Goal: Task Accomplishment & Management: Complete application form

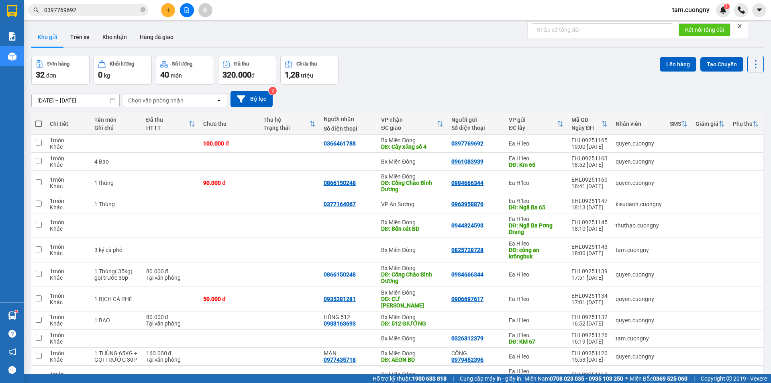
click at [543, 89] on div "[DATE] – [DATE] Press the down arrow key to interact with the calendar and sele…" at bounding box center [397, 99] width 733 height 29
click at [190, 8] on button at bounding box center [187, 10] width 14 height 14
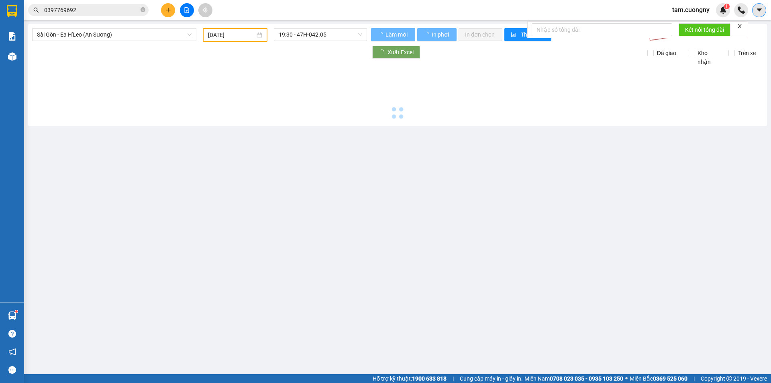
type input "[DATE]"
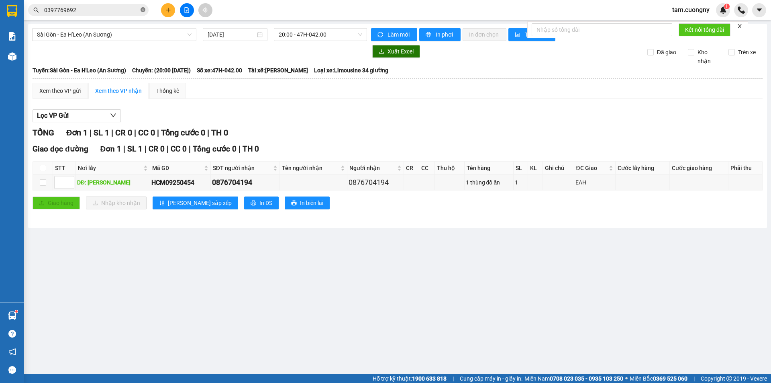
click at [142, 10] on icon "close-circle" at bounding box center [143, 9] width 5 height 5
click at [133, 29] on span "Sài Gòn - Ea H'Leo (An Sương)" at bounding box center [114, 35] width 155 height 12
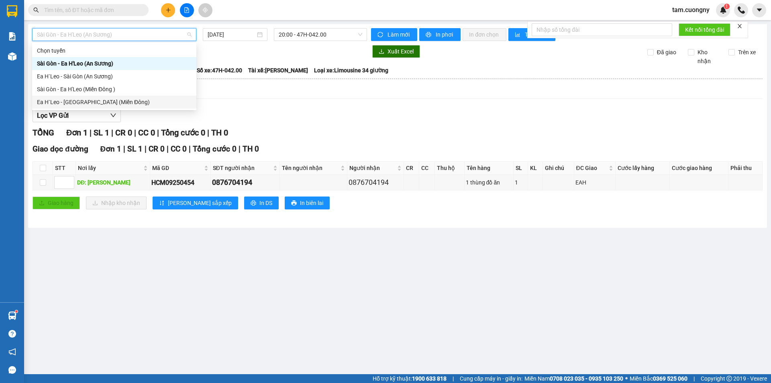
click at [73, 105] on div "Ea H`Leo - [GEOGRAPHIC_DATA] (Miền Đông)" at bounding box center [114, 102] width 155 height 9
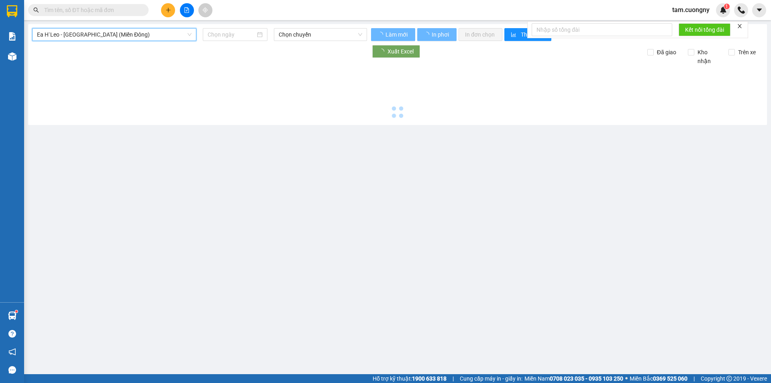
type input "[DATE]"
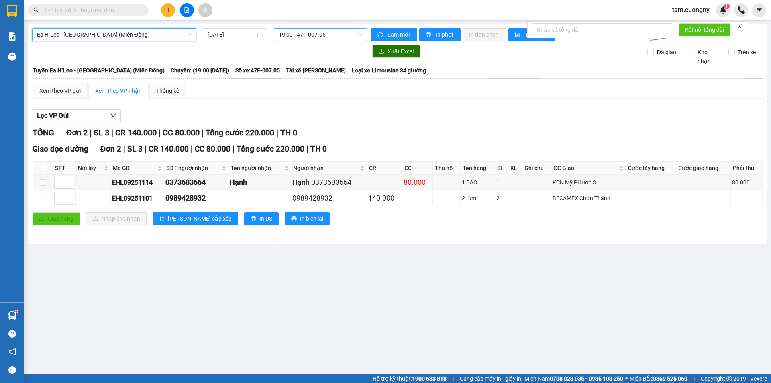
click at [316, 34] on span "19:00 - 47F-007.05" at bounding box center [321, 35] width 84 height 12
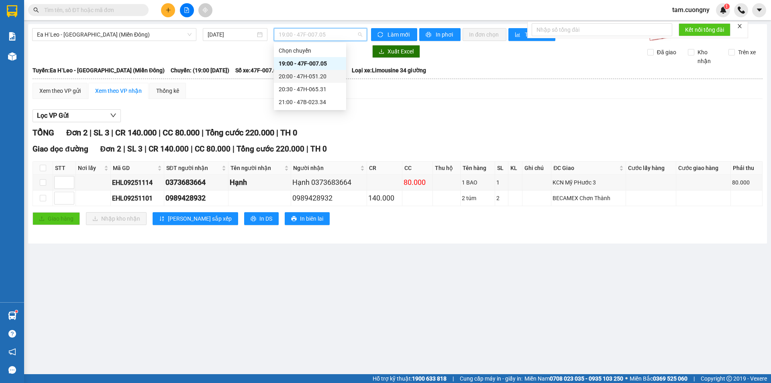
click at [323, 76] on div "20:00 - 47H-051.20" at bounding box center [310, 76] width 63 height 9
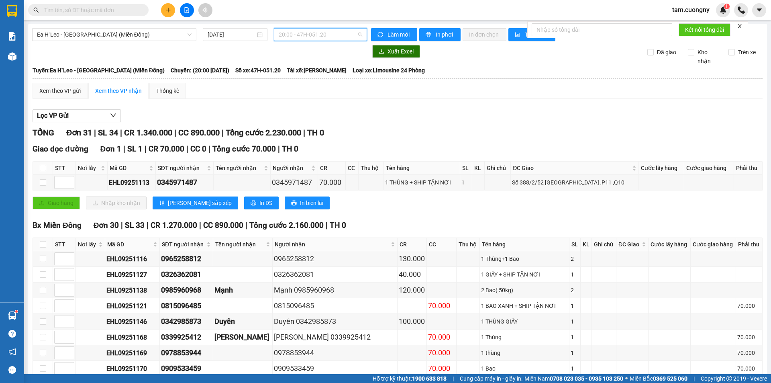
click at [304, 34] on span "20:00 - 47H-051.20" at bounding box center [321, 35] width 84 height 12
click at [318, 87] on div "20:30 - 47H-065.31" at bounding box center [308, 89] width 63 height 9
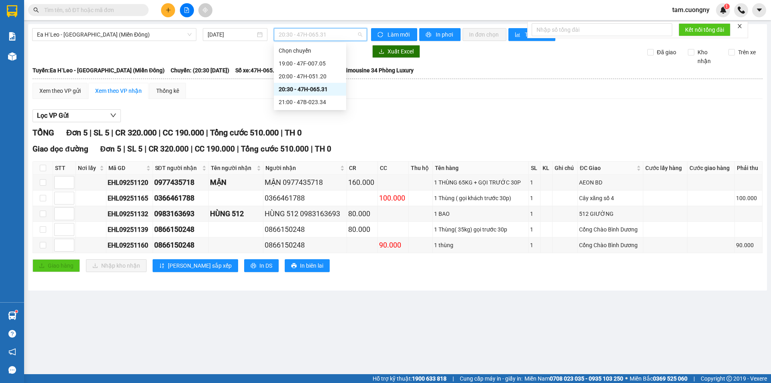
click at [313, 35] on span "20:30 - 47H-065.31" at bounding box center [321, 35] width 84 height 12
click at [321, 98] on div "21:00 - 47B-023.34" at bounding box center [310, 102] width 63 height 9
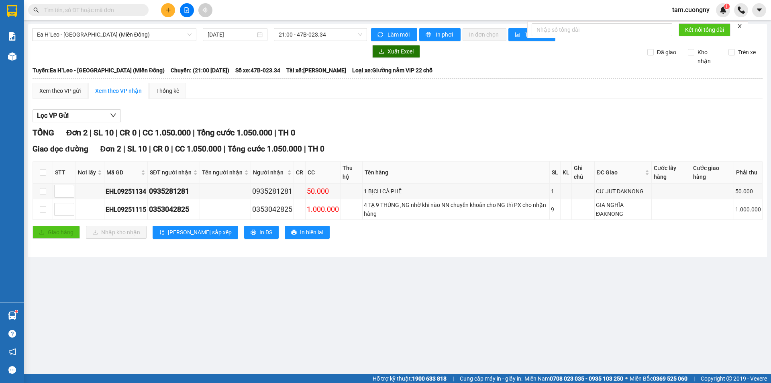
click at [129, 8] on input "text" at bounding box center [91, 10] width 95 height 9
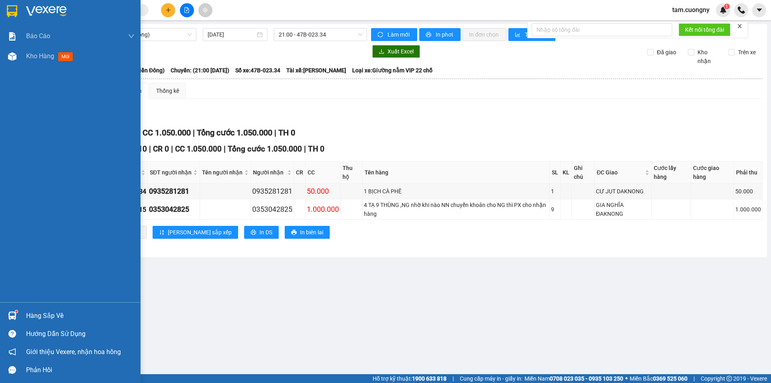
drag, startPoint x: 11, startPoint y: 12, endPoint x: 737, endPoint y: 20, distance: 726.4
click at [11, 12] on img at bounding box center [12, 11] width 10 height 12
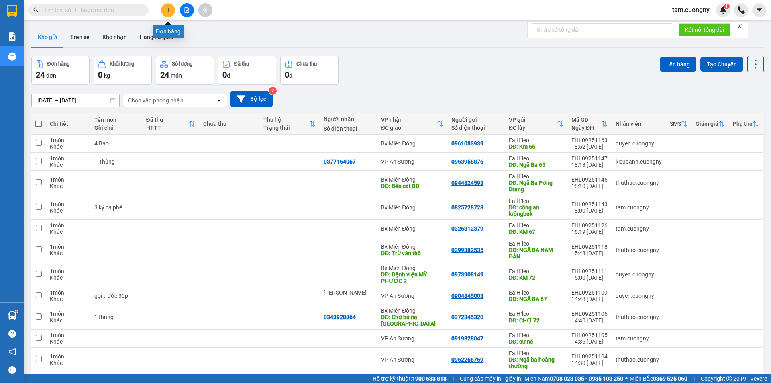
click at [166, 8] on icon "plus" at bounding box center [169, 10] width 6 height 6
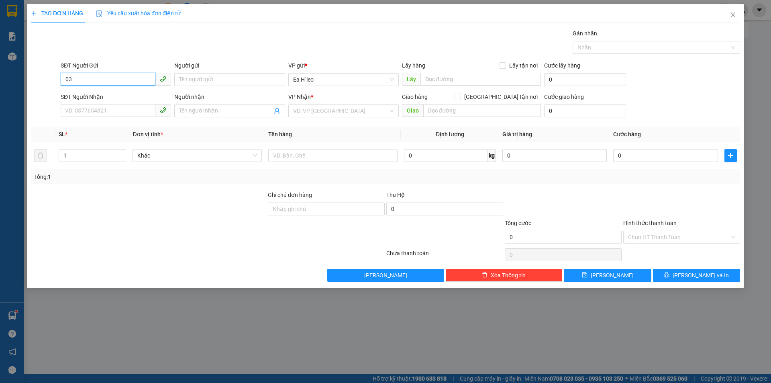
type input "0"
type input "0344477599"
click at [103, 110] on input "SĐT Người Nhận" at bounding box center [108, 110] width 95 height 13
type input "0935386526"
click at [429, 80] on input "text" at bounding box center [481, 79] width 121 height 13
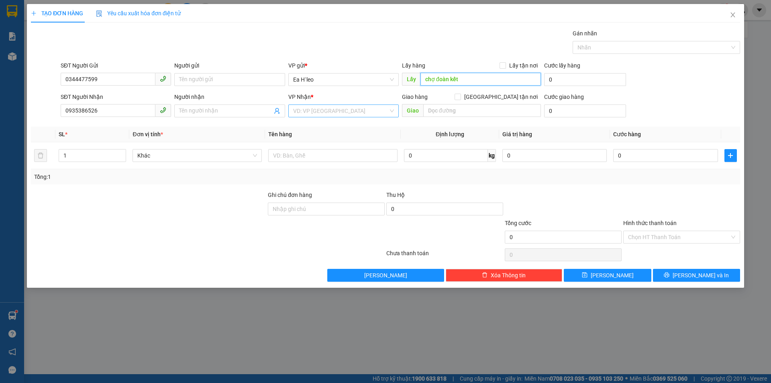
type input "chợ đoàn kết"
click at [352, 114] on input "search" at bounding box center [340, 111] width 95 height 12
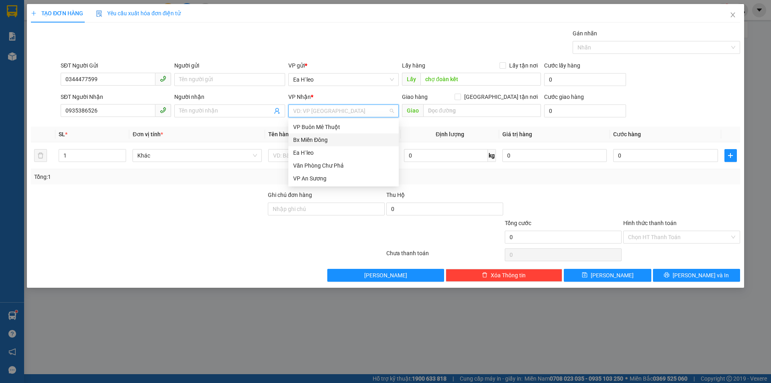
click at [332, 140] on div "Bx Miền Đông" at bounding box center [343, 139] width 101 height 9
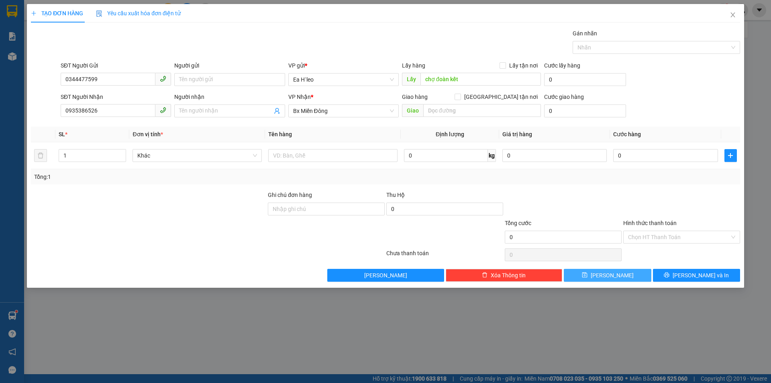
click at [611, 276] on span "[PERSON_NAME]" at bounding box center [612, 275] width 43 height 9
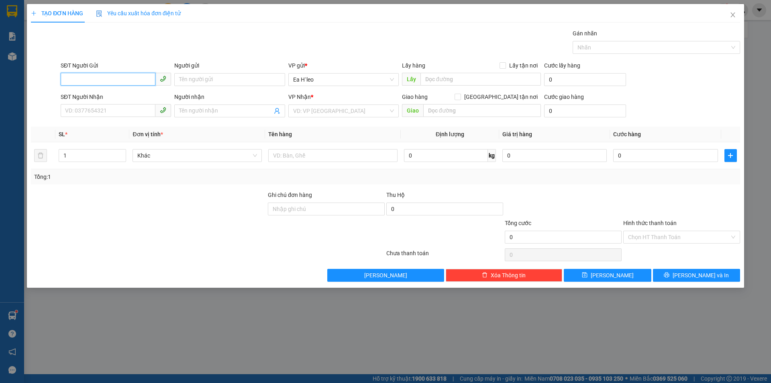
click at [73, 79] on input "SĐT Người Gửi" at bounding box center [108, 79] width 95 height 13
type input "0933670707"
click at [125, 115] on input "SĐT Người Nhận" at bounding box center [108, 110] width 95 height 13
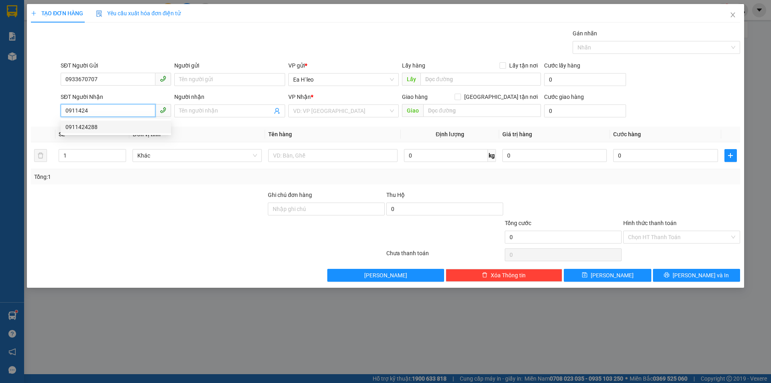
click at [83, 126] on div "0911424288" at bounding box center [115, 127] width 101 height 9
drag, startPoint x: 329, startPoint y: 112, endPoint x: 364, endPoint y: 104, distance: 36.0
click at [292, 113] on div "VP An Sương" at bounding box center [343, 110] width 110 height 13
type input "0911424288"
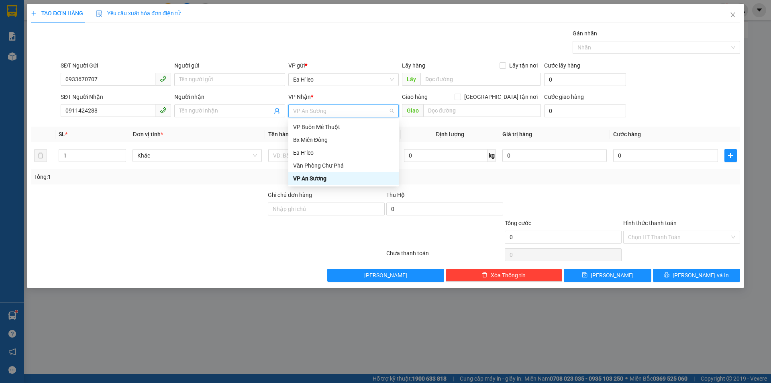
click at [348, 107] on span "VP An Sương" at bounding box center [343, 111] width 101 height 12
click at [317, 139] on div "Bx Miền Đông" at bounding box center [343, 139] width 101 height 9
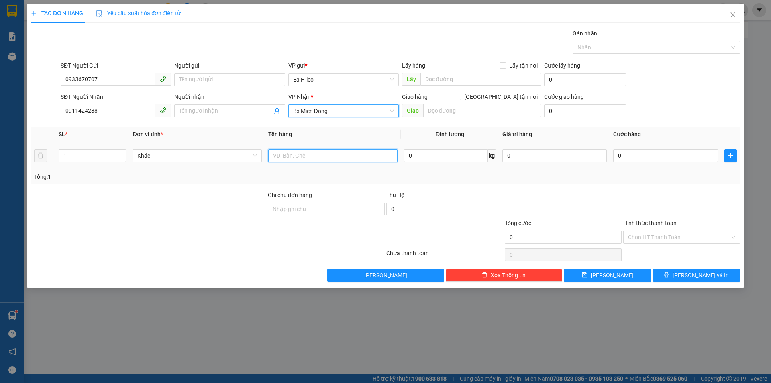
click at [307, 154] on input "text" at bounding box center [332, 155] width 129 height 13
type input "2 bao"
drag, startPoint x: 109, startPoint y: 157, endPoint x: 110, endPoint y: 152, distance: 4.6
click at [109, 154] on input "1" at bounding box center [92, 155] width 67 height 12
type input "2"
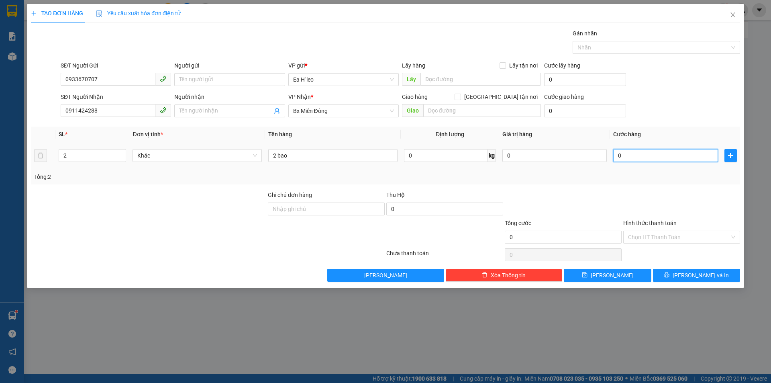
click at [640, 157] on input "0" at bounding box center [665, 155] width 104 height 13
type input "1"
type input "14"
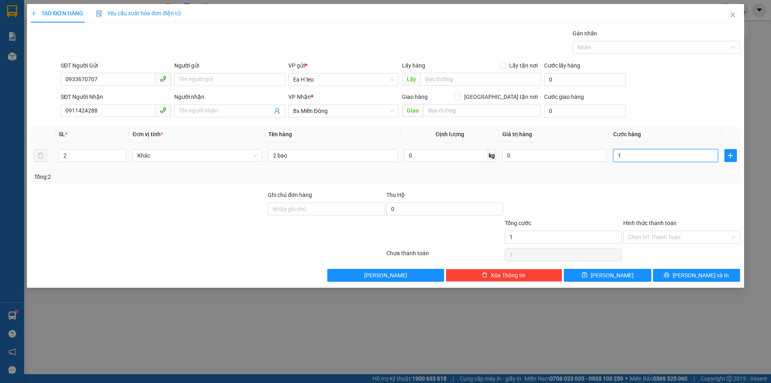
type input "14"
type input "140"
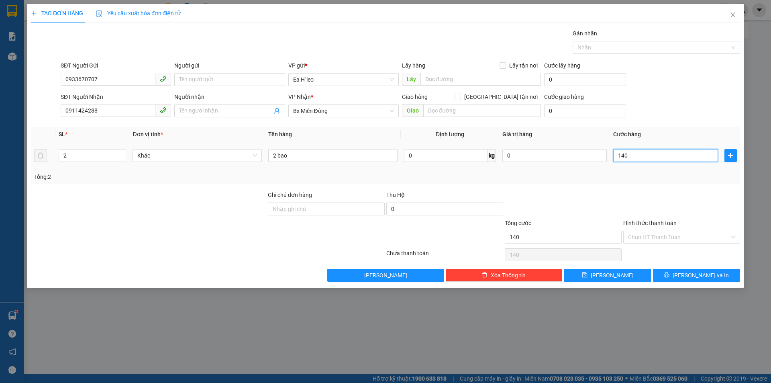
type input "1.400"
type input "14.000"
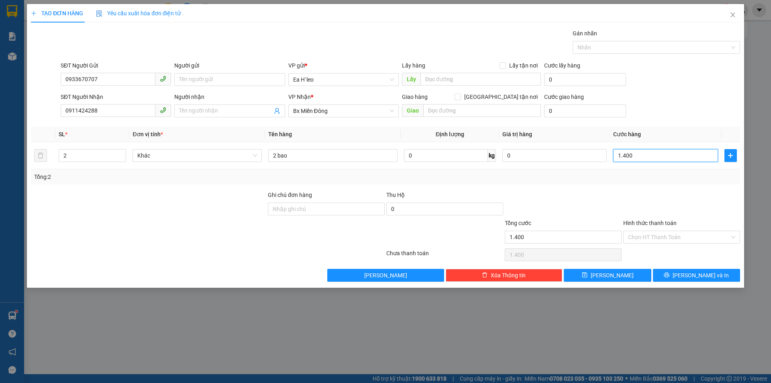
type input "14.000"
type input "140.000"
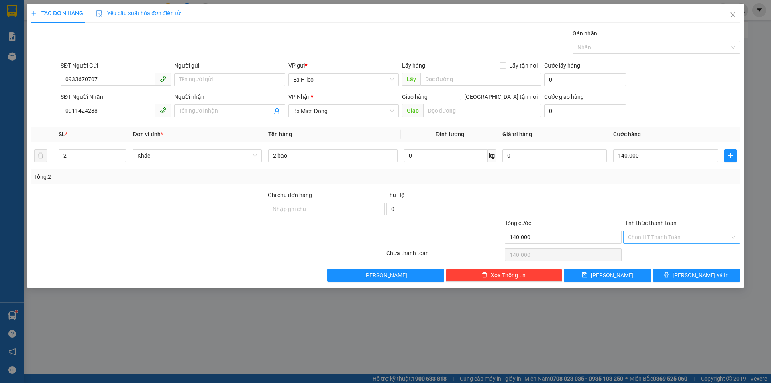
click at [661, 238] on input "Hình thức thanh toán" at bounding box center [679, 237] width 102 height 12
click at [654, 253] on div "Tại văn phòng" at bounding box center [681, 253] width 107 height 9
type input "0"
click at [628, 274] on button "[PERSON_NAME]" at bounding box center [607, 275] width 87 height 13
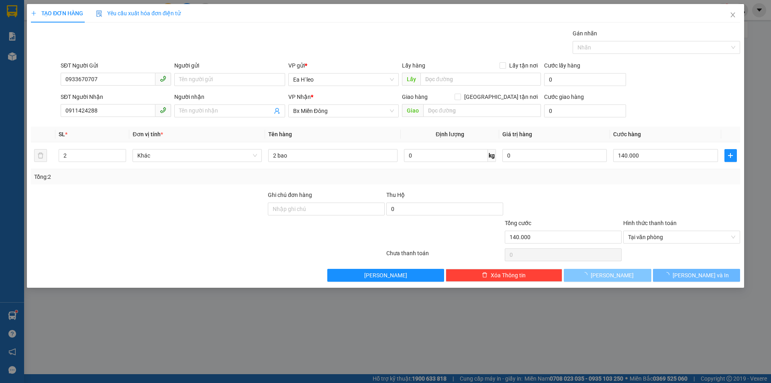
type input "1"
type input "0"
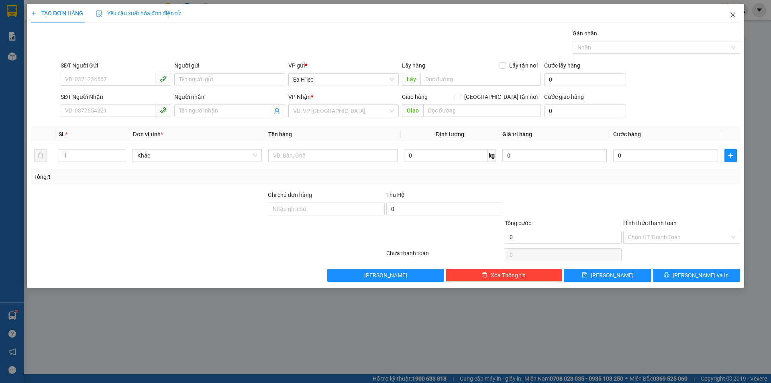
click at [733, 14] on icon "close" at bounding box center [733, 14] width 4 height 5
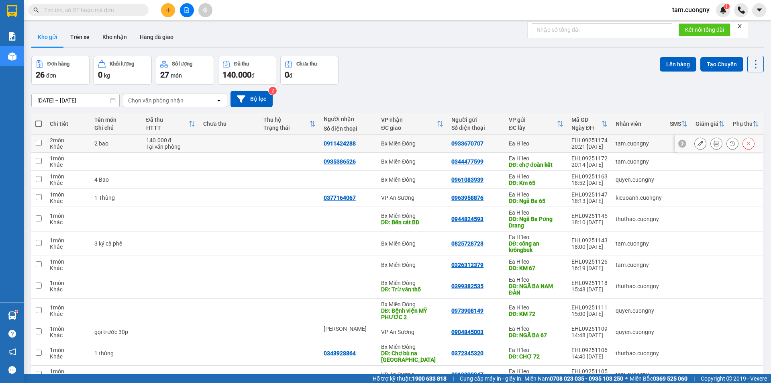
click at [698, 141] on icon at bounding box center [701, 144] width 6 height 6
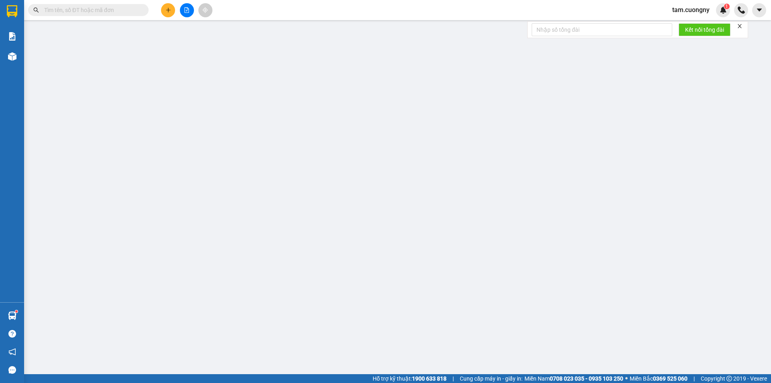
type input "0933670707"
type input "0911424288"
type input "140.000"
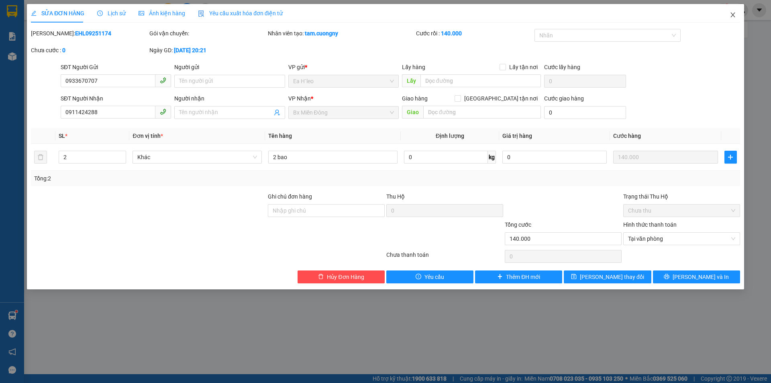
drag, startPoint x: 736, startPoint y: 14, endPoint x: 697, endPoint y: 0, distance: 41.3
click at [736, 14] on icon "close" at bounding box center [733, 15] width 6 height 6
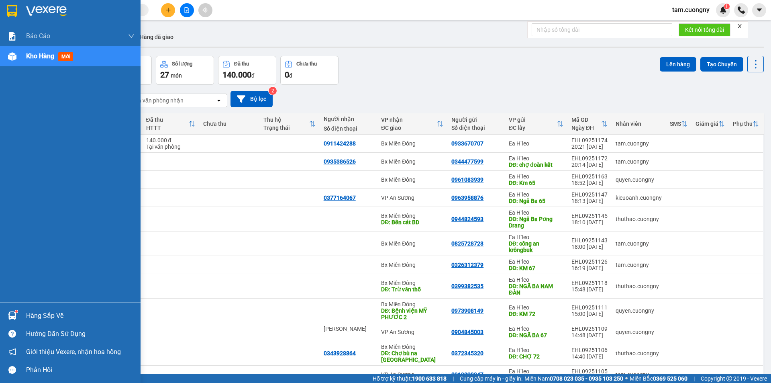
click at [13, 14] on img at bounding box center [12, 11] width 10 height 12
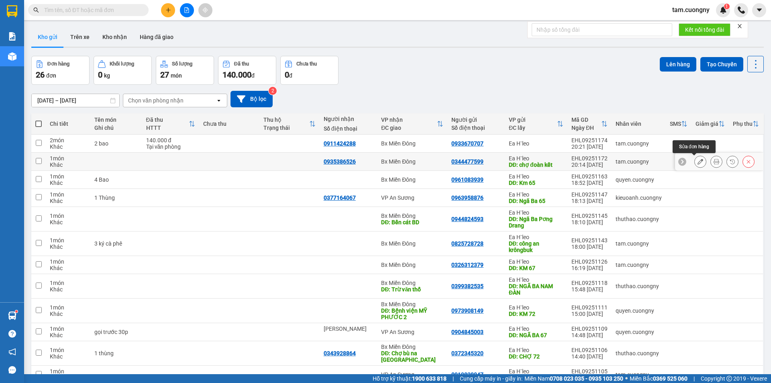
click at [698, 163] on icon at bounding box center [701, 162] width 6 height 6
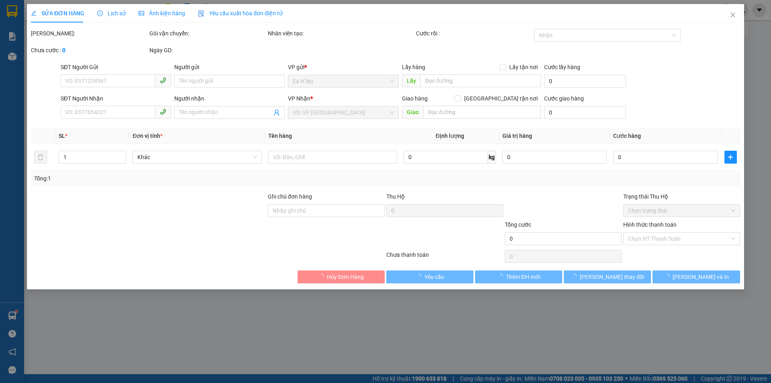
type input "0344477599"
type input "chợ đoàn kết"
type input "0935386526"
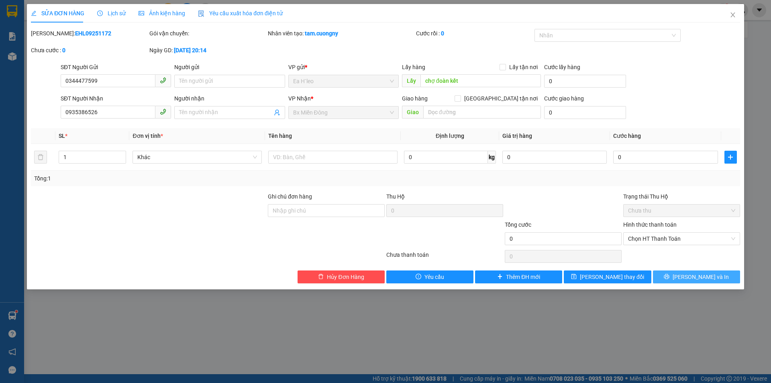
click at [686, 273] on button "[PERSON_NAME] và In" at bounding box center [696, 276] width 87 height 13
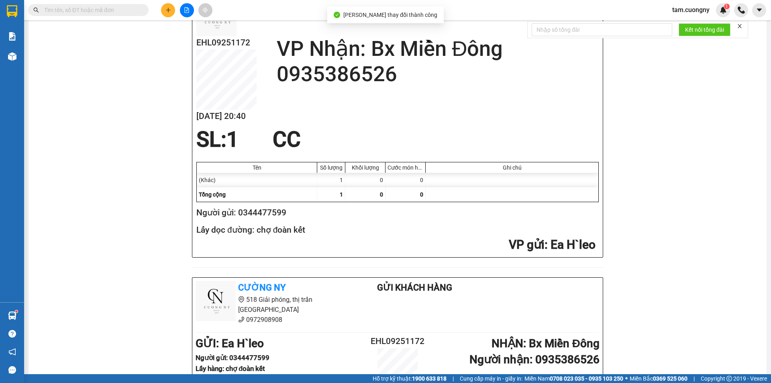
scroll to position [40, 0]
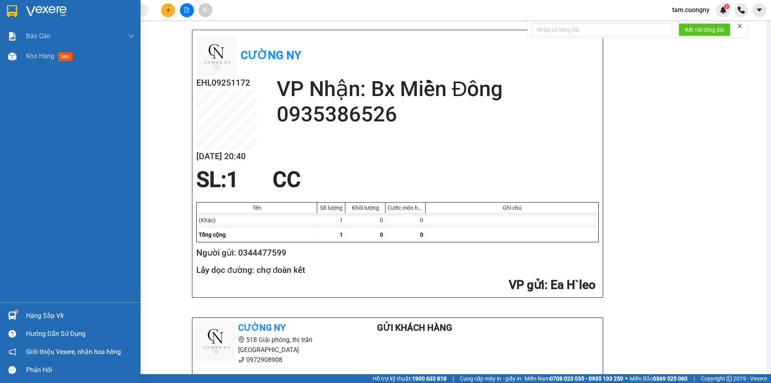
click at [8, 13] on img at bounding box center [12, 11] width 10 height 12
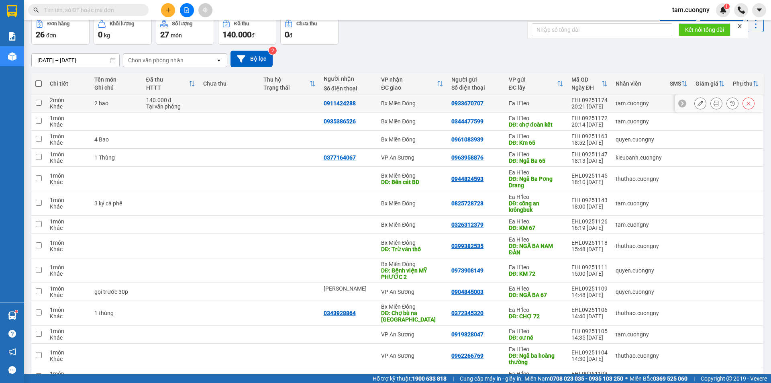
click at [38, 102] on input "checkbox" at bounding box center [39, 103] width 6 height 6
checkbox input "true"
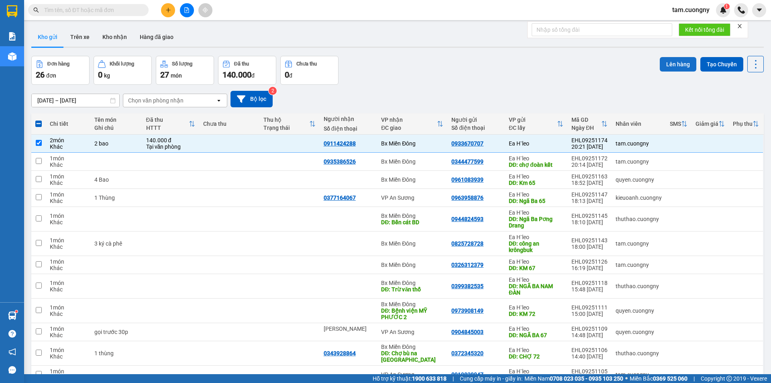
click at [666, 63] on button "Lên hàng" at bounding box center [678, 64] width 37 height 14
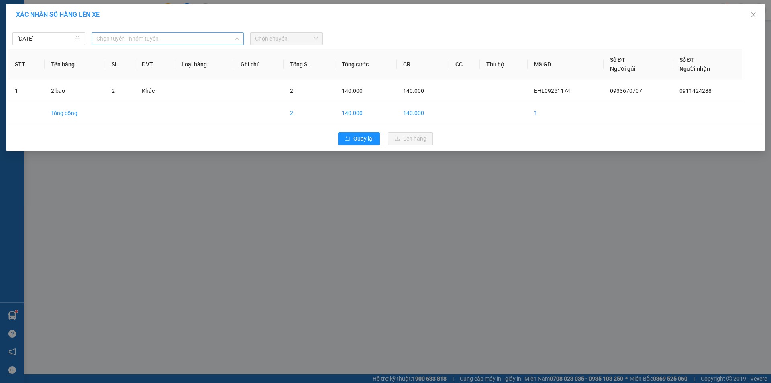
drag, startPoint x: 127, startPoint y: 38, endPoint x: 128, endPoint y: 57, distance: 19.8
click at [126, 40] on span "Chọn tuyến - nhóm tuyến" at bounding box center [167, 39] width 143 height 12
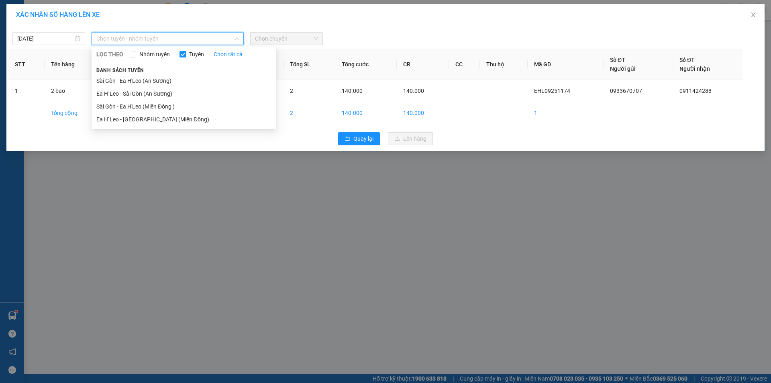
drag, startPoint x: 134, startPoint y: 119, endPoint x: 245, endPoint y: 46, distance: 132.8
click at [134, 119] on li "Ea H`Leo - [GEOGRAPHIC_DATA] (Miền Đông)" at bounding box center [184, 119] width 185 height 13
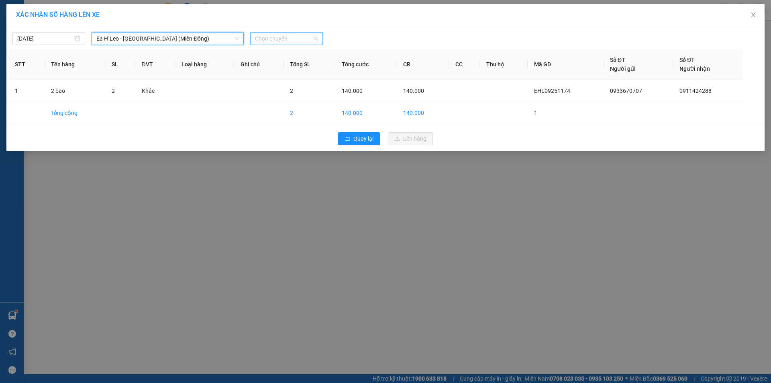
click at [297, 45] on div "Chọn chuyến" at bounding box center [286, 38] width 73 height 13
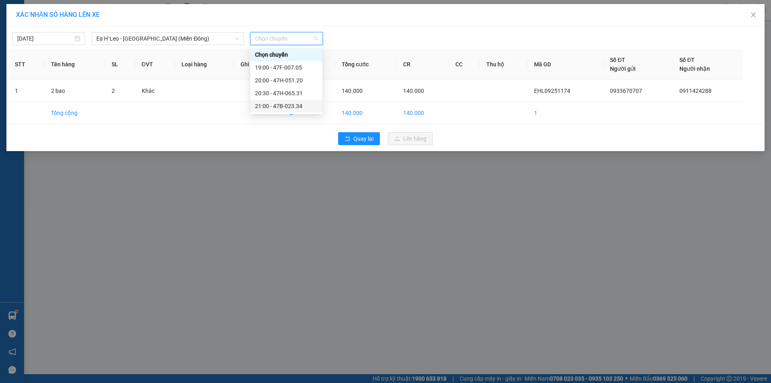
click at [295, 104] on div "21:00 - 47B-023.34" at bounding box center [286, 106] width 63 height 9
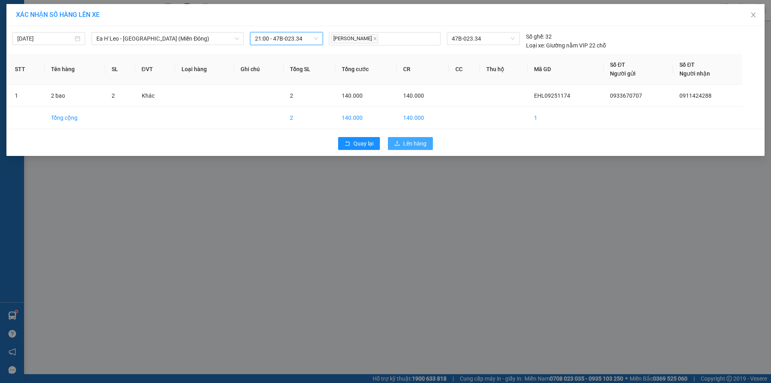
click at [415, 145] on span "Lên hàng" at bounding box center [414, 143] width 23 height 9
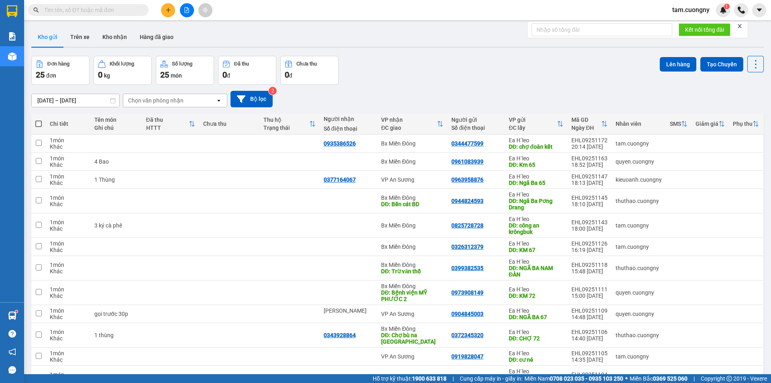
click at [78, 5] on span at bounding box center [88, 10] width 121 height 12
click at [81, 10] on input "text" at bounding box center [91, 10] width 95 height 9
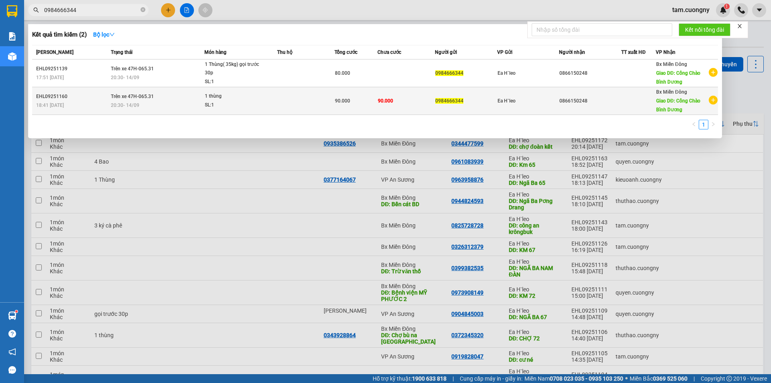
type input "0984666344"
click at [295, 102] on td at bounding box center [305, 101] width 57 height 28
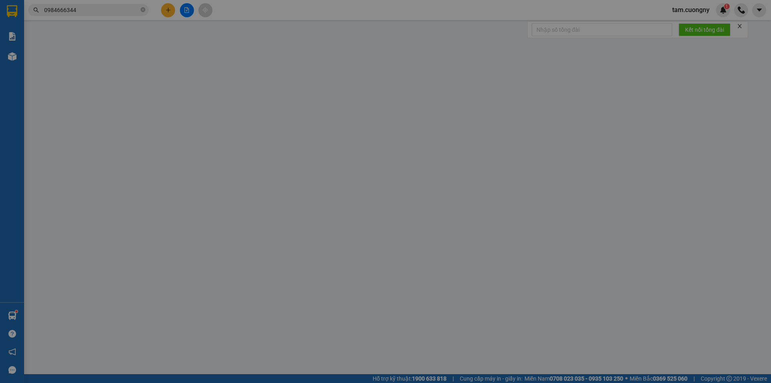
type input "0984666344"
type input "0866150248"
type input "Cổng Chào Bình Dương"
type input "90.000"
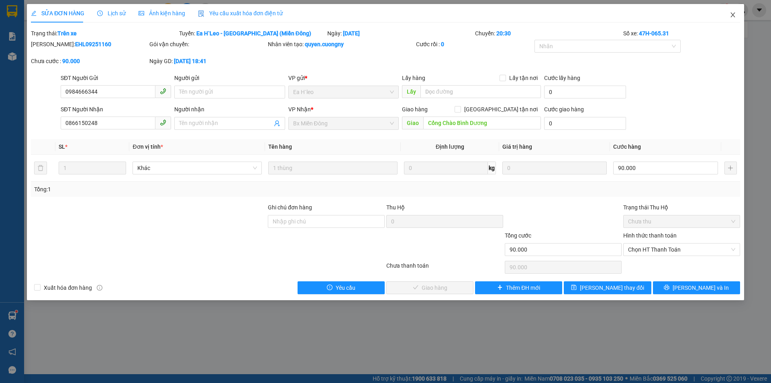
click at [732, 13] on icon "close" at bounding box center [733, 14] width 4 height 5
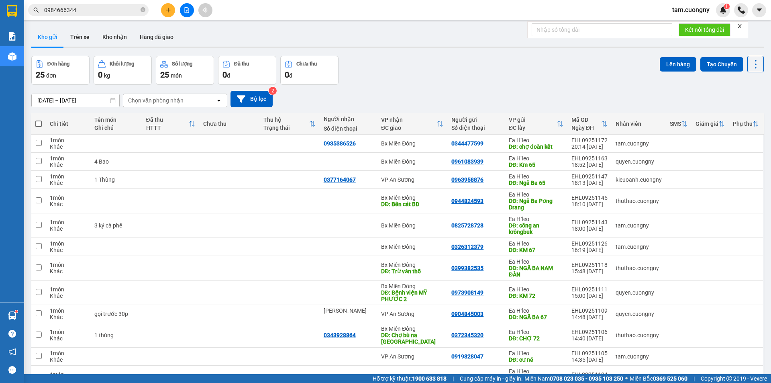
click at [93, 13] on input "0984666344" at bounding box center [91, 10] width 95 height 9
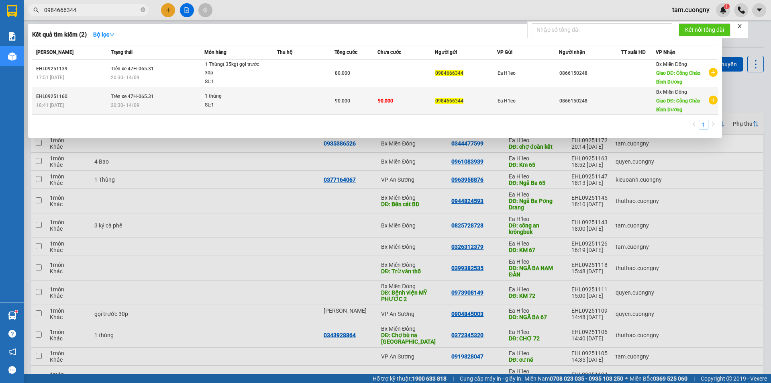
click at [172, 100] on td "Trên xe 47H-065.31 20:30 [DATE]" at bounding box center [157, 101] width 96 height 28
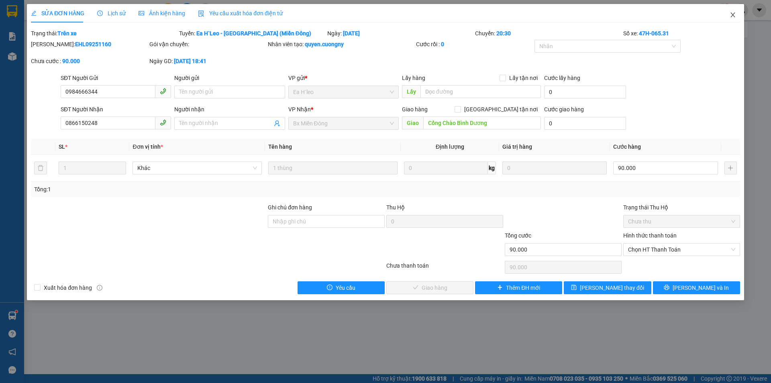
click at [732, 14] on icon "close" at bounding box center [733, 15] width 6 height 6
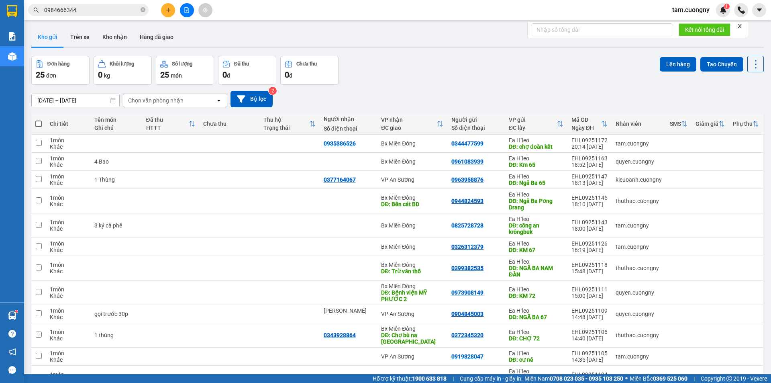
click at [112, 11] on input "0984666344" at bounding box center [91, 10] width 95 height 9
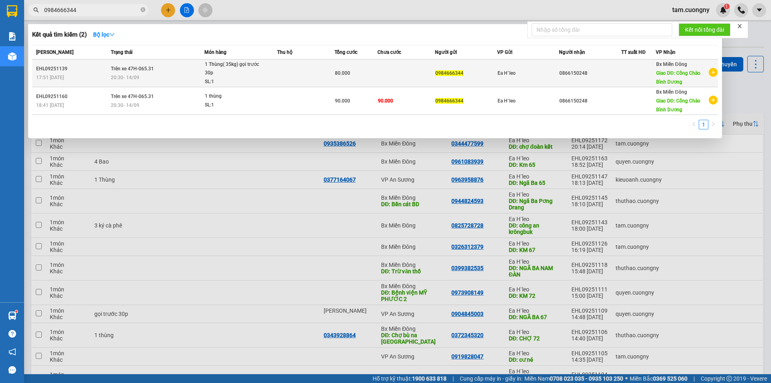
click at [137, 76] on span "20:30 [DATE]" at bounding box center [125, 78] width 29 height 6
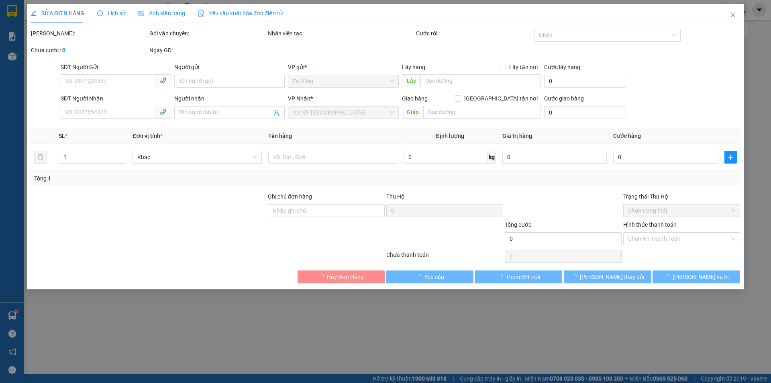
type input "0984666344"
type input "0866150248"
type input "Cổng Chào Bình Dương"
type input "80.000"
